Goal: Communication & Community: Answer question/provide support

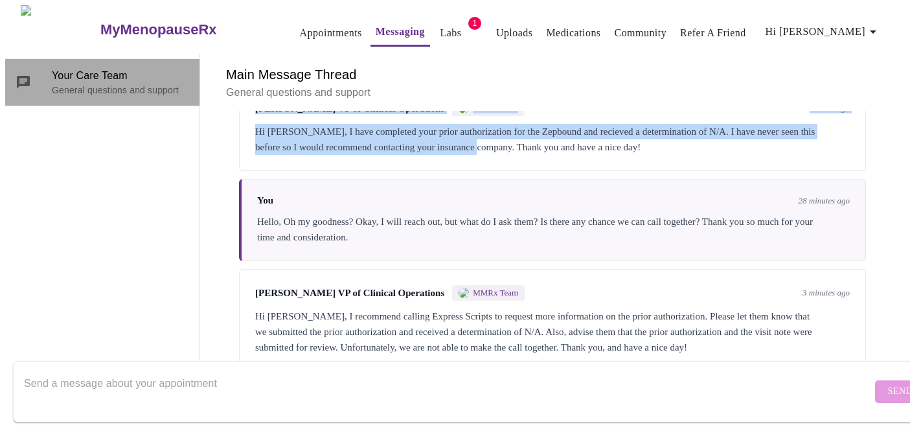
click at [132, 75] on span "Your Care Team" at bounding box center [120, 76] width 137 height 16
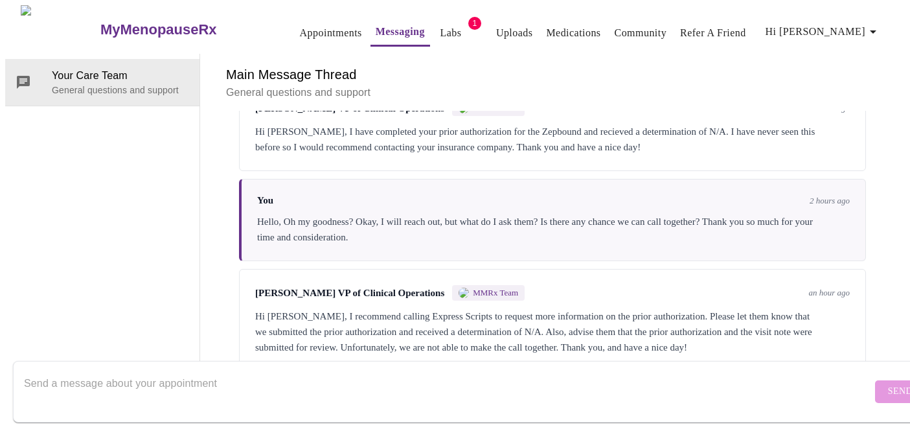
click at [240, 371] on textarea "Send a message about your appointment" at bounding box center [448, 391] width 848 height 41
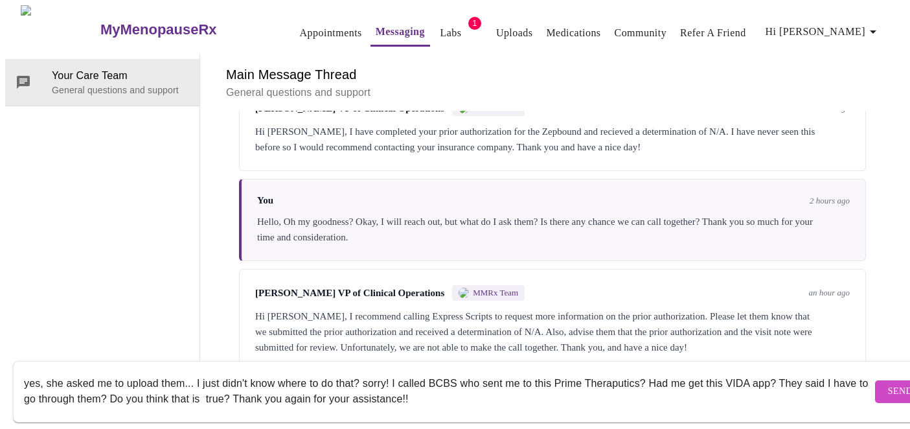
type textarea "yes, she asked me to upload them... I just didn't know where to do that? sorry!…"
click at [875, 382] on button "Send" at bounding box center [900, 391] width 51 height 23
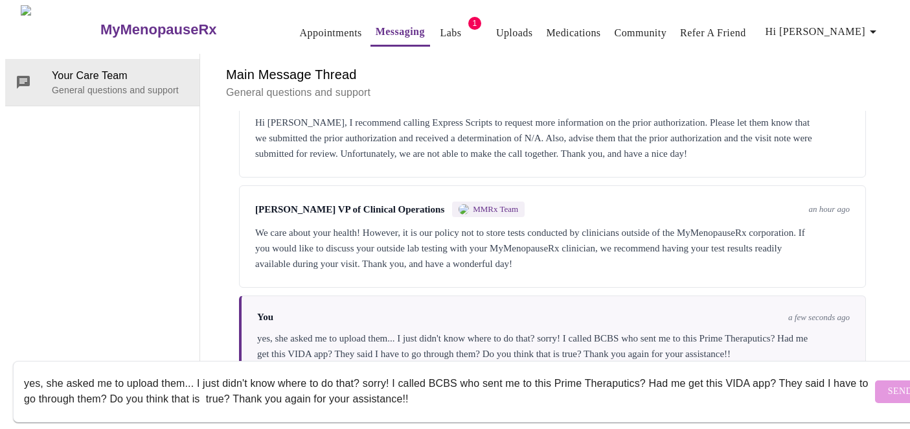
scroll to position [308, 0]
